Goal: Navigation & Orientation: Find specific page/section

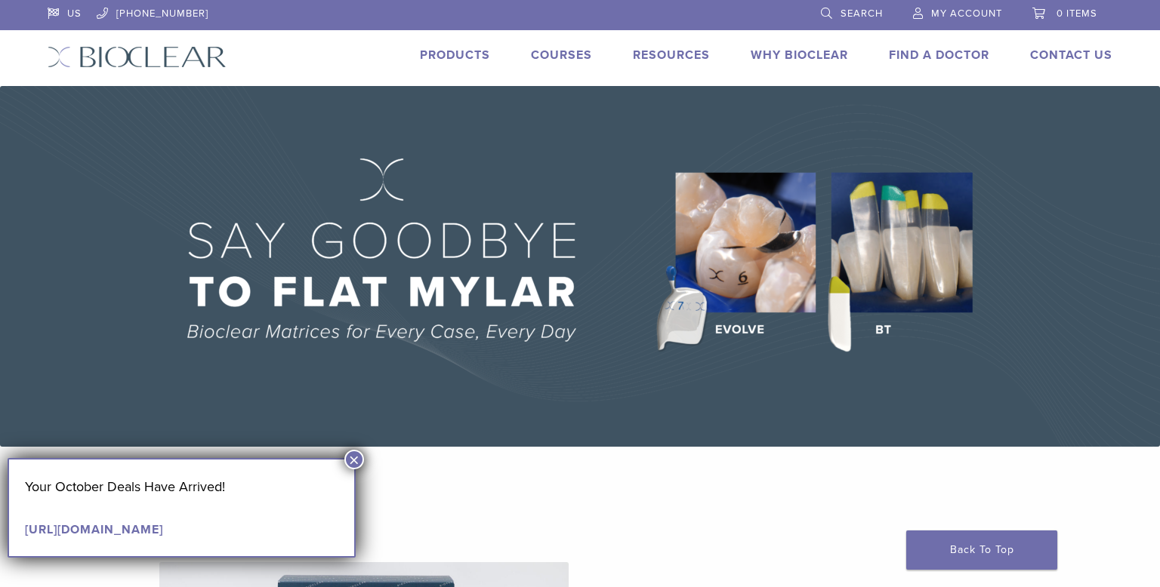
click at [463, 54] on link "Products" at bounding box center [455, 55] width 70 height 15
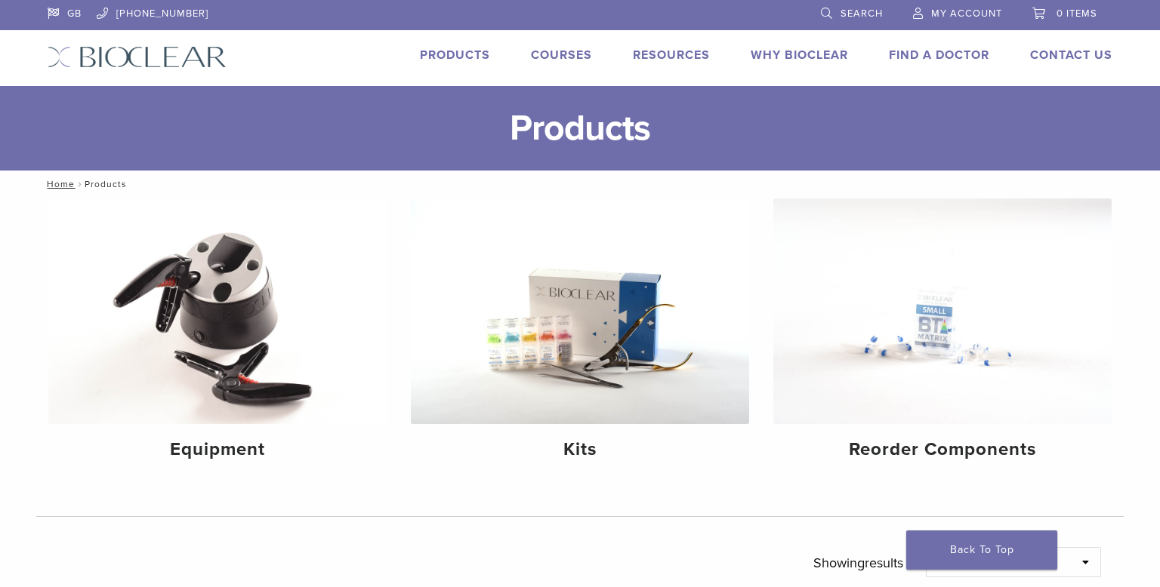
click at [778, 50] on link "Why Bioclear" at bounding box center [798, 55] width 97 height 15
